Goal: Information Seeking & Learning: Check status

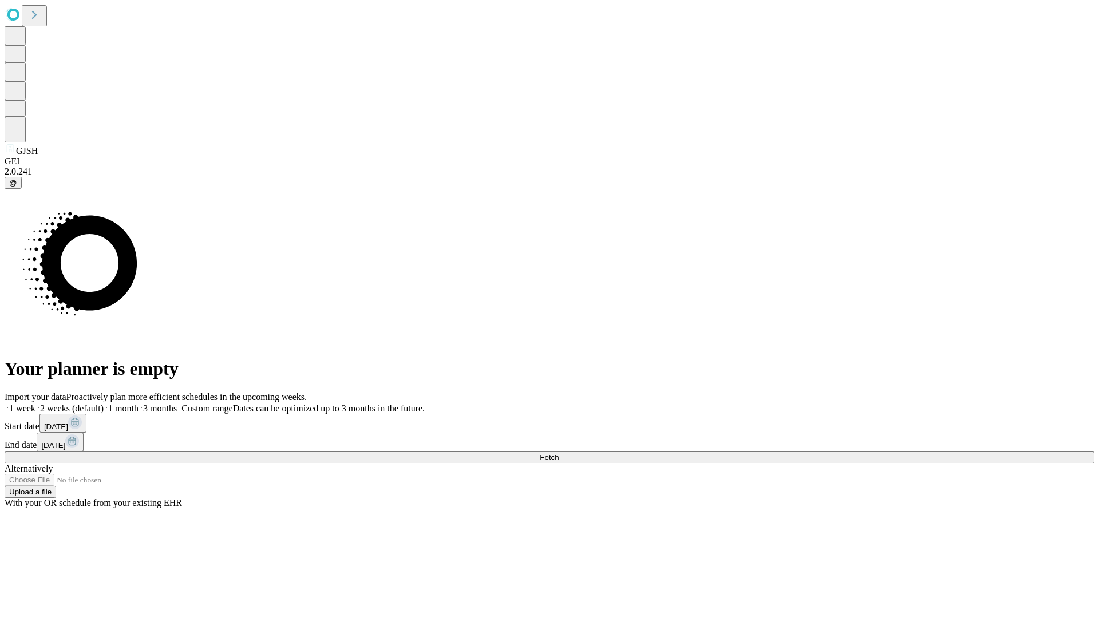
click at [559, 453] on span "Fetch" at bounding box center [549, 457] width 19 height 9
